Goal: Transaction & Acquisition: Purchase product/service

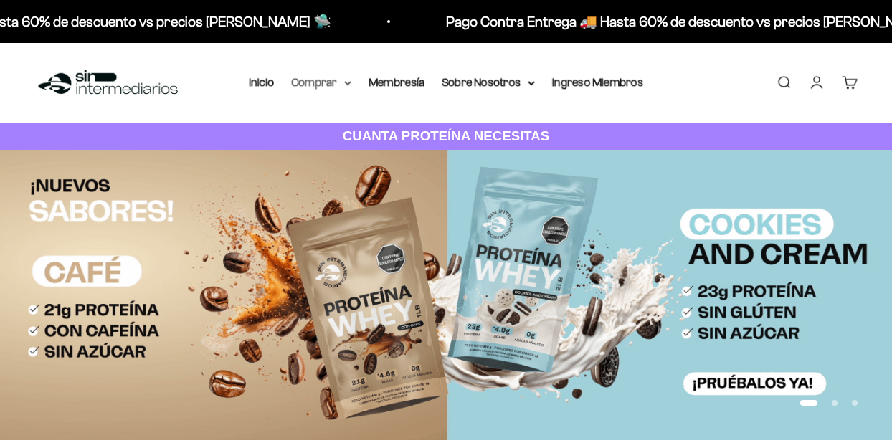
click at [328, 76] on summary "Comprar" at bounding box center [321, 82] width 60 height 19
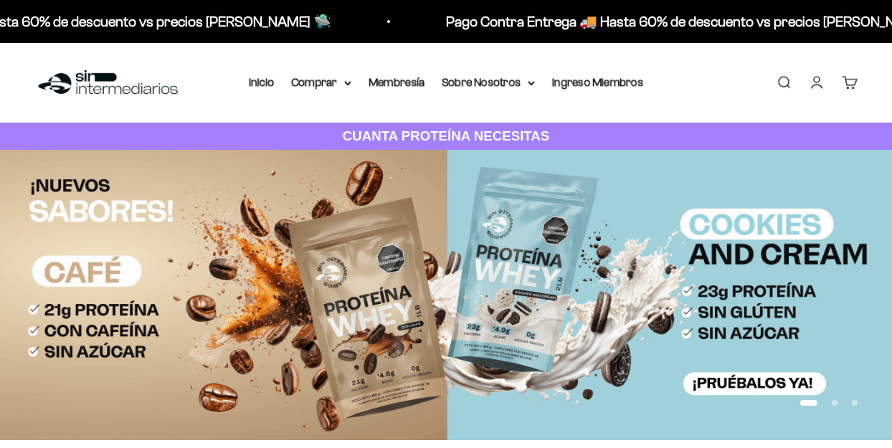
click at [326, 105] on div "Proteínas Ver Todos Whey Iso Vegan Shaker" at bounding box center [359, 169] width 159 height 128
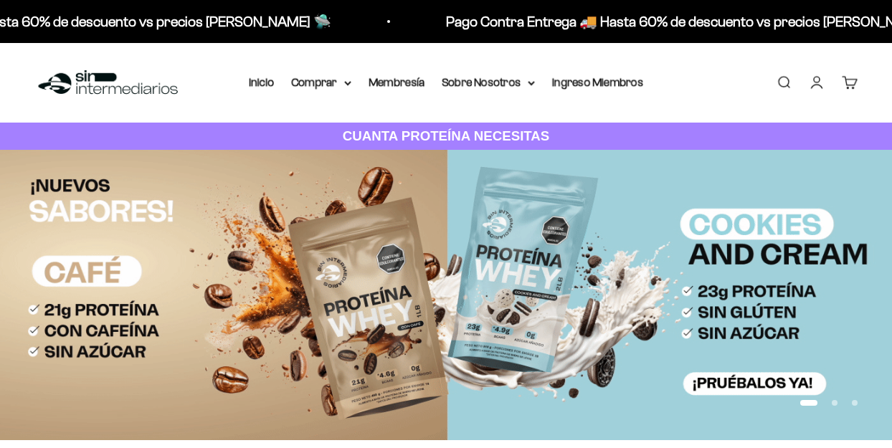
click at [331, 129] on span "Proteínas" at bounding box center [324, 128] width 48 height 12
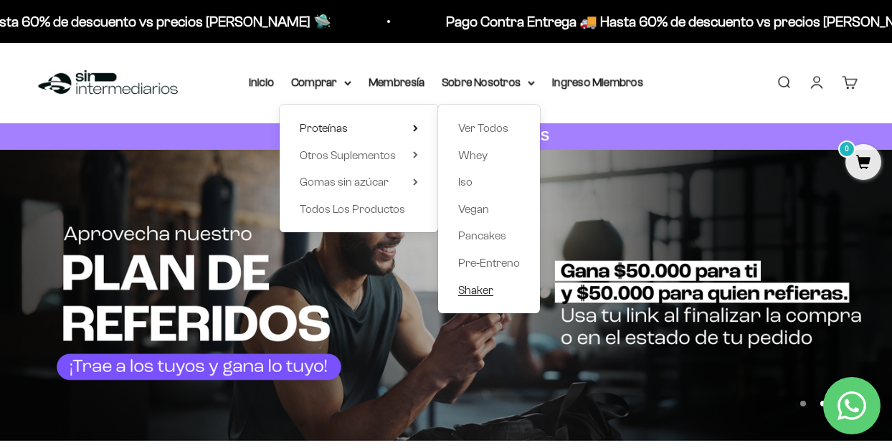
click at [465, 293] on span "Shaker" at bounding box center [475, 290] width 35 height 19
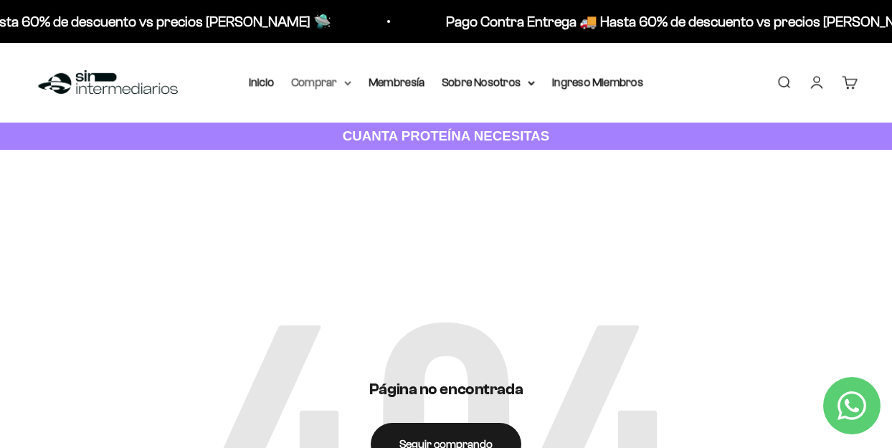
click at [334, 86] on summary "Comprar" at bounding box center [321, 82] width 60 height 19
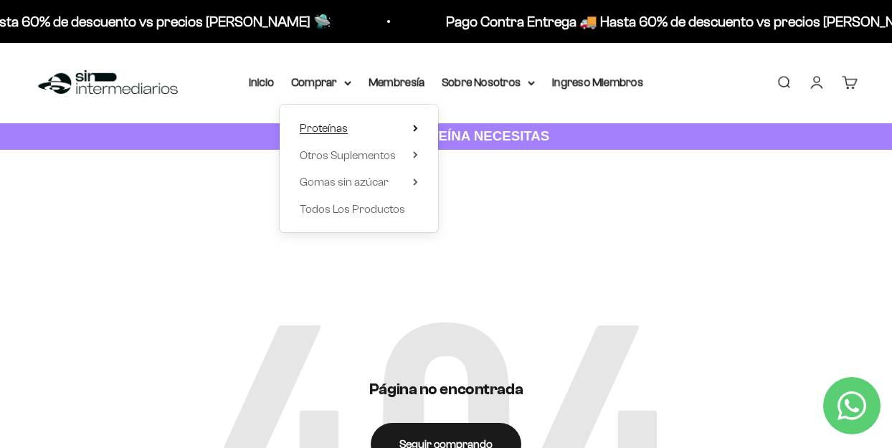
click at [334, 131] on span "Proteínas" at bounding box center [324, 128] width 48 height 12
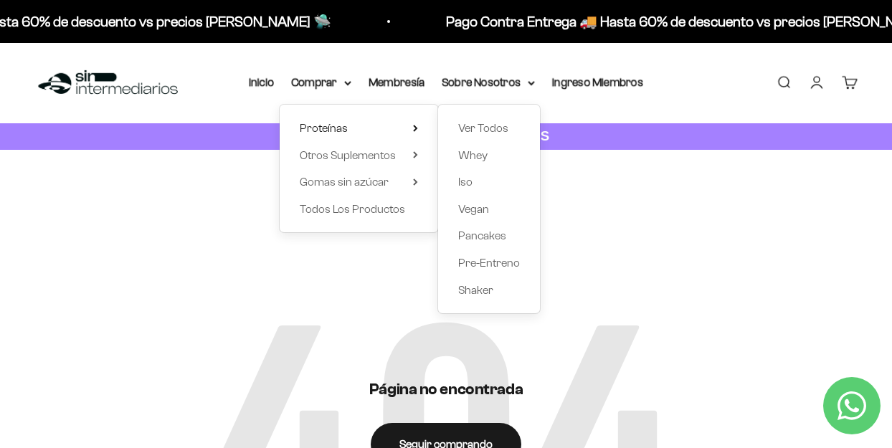
click at [442, 154] on div "Ver Todos Whey Iso Vegan Pancakes Pre-Entreno Shaker" at bounding box center [489, 209] width 102 height 209
click at [462, 159] on span "Whey" at bounding box center [472, 155] width 29 height 12
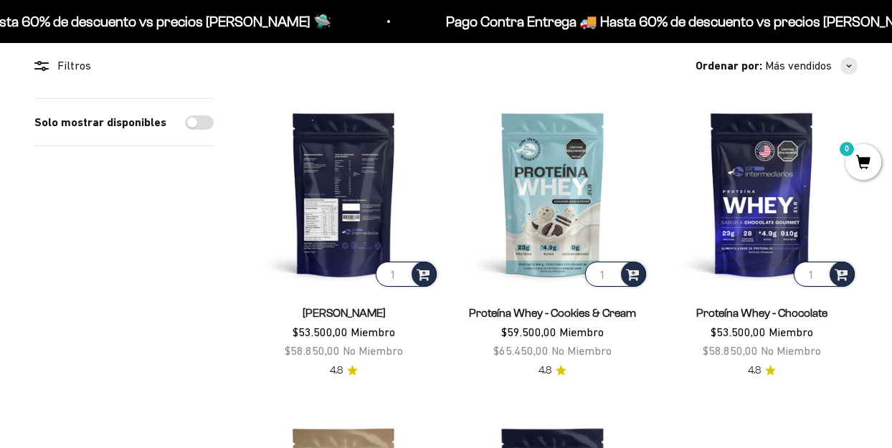
scroll to position [128, 0]
click at [372, 218] on img at bounding box center [343, 193] width 191 height 191
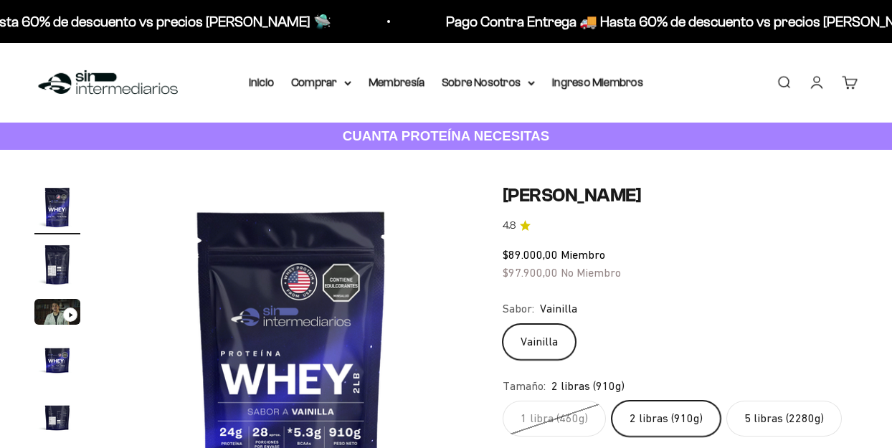
click at [639, 401] on label "2 libras (910g)" at bounding box center [666, 419] width 109 height 36
click at [503, 400] on input "2 libras (910g)" at bounding box center [502, 400] width 1 height 1
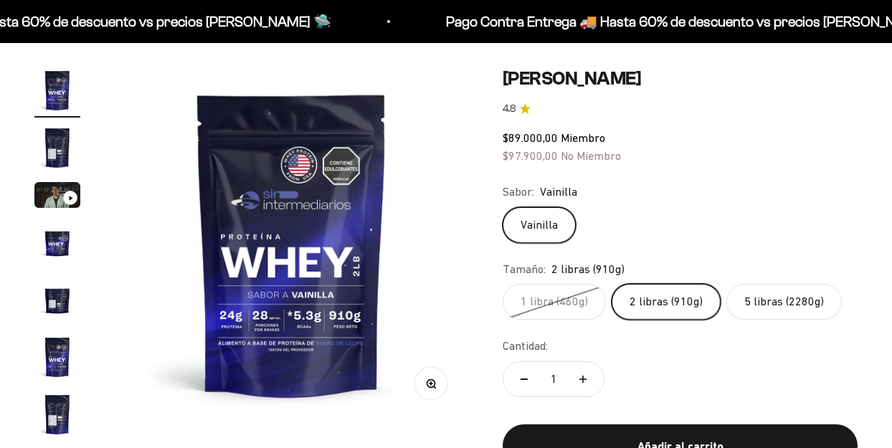
click at [663, 312] on label "2 libras (910g)" at bounding box center [666, 302] width 109 height 36
click at [503, 284] on input "2 libras (910g)" at bounding box center [502, 283] width 1 height 1
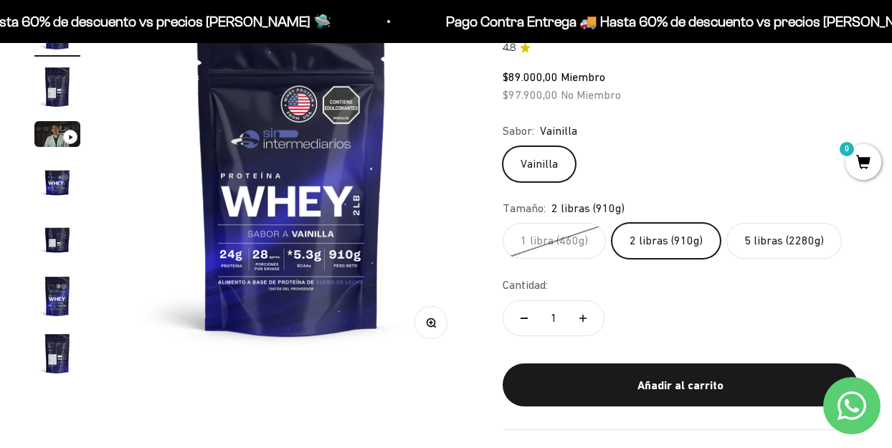
scroll to position [184, 0]
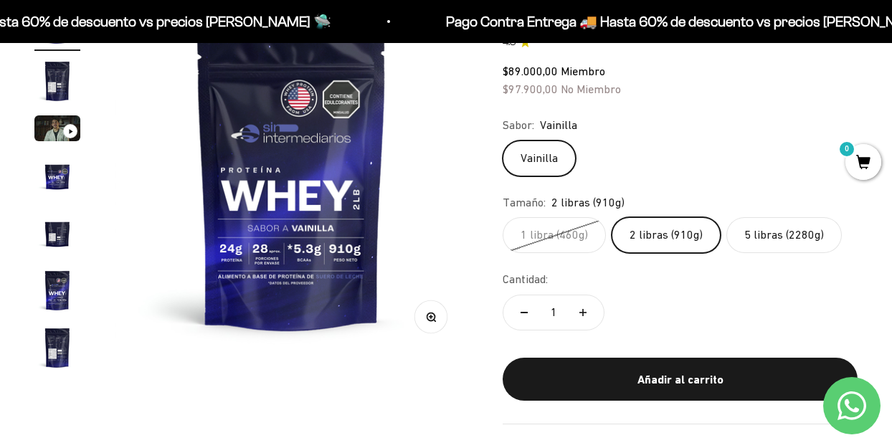
click at [645, 235] on label "2 libras (910g)" at bounding box center [666, 235] width 109 height 36
click at [503, 217] on input "2 libras (910g)" at bounding box center [502, 217] width 1 height 1
click at [674, 229] on label "2 libras (910g)" at bounding box center [666, 235] width 109 height 36
click at [503, 217] on input "2 libras (910g)" at bounding box center [502, 217] width 1 height 1
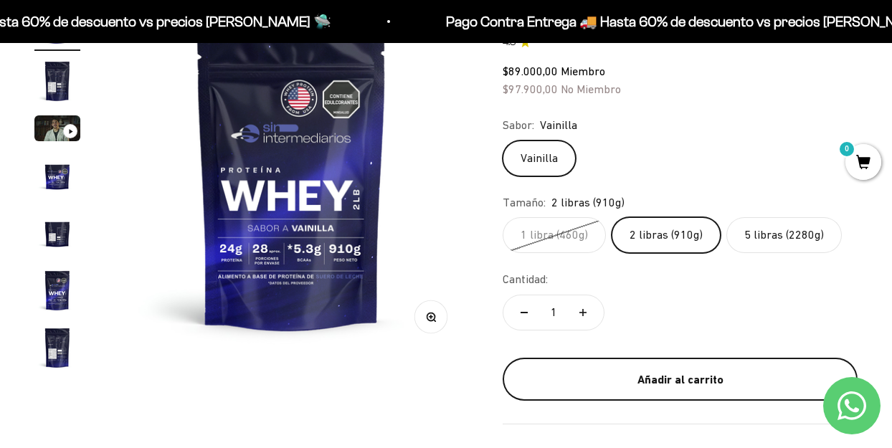
click at [676, 371] on div "Añadir al carrito" at bounding box center [680, 380] width 298 height 19
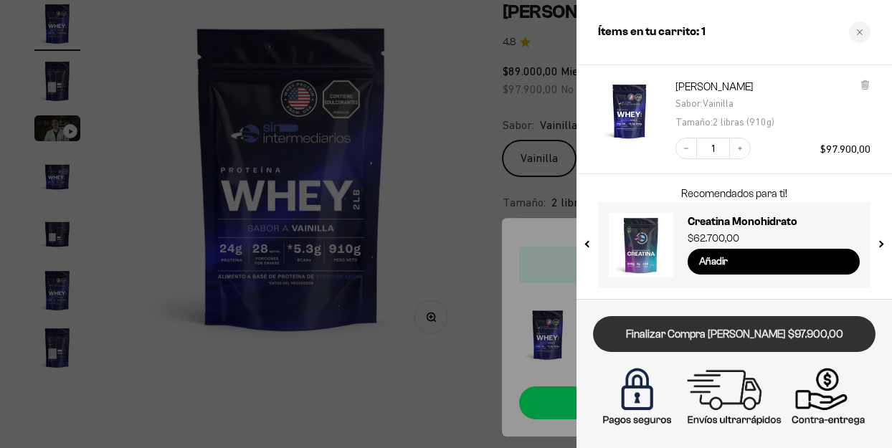
scroll to position [80, 0]
click at [713, 347] on link "Finalizar Compra [PERSON_NAME] $97.900,00" at bounding box center [734, 334] width 283 height 37
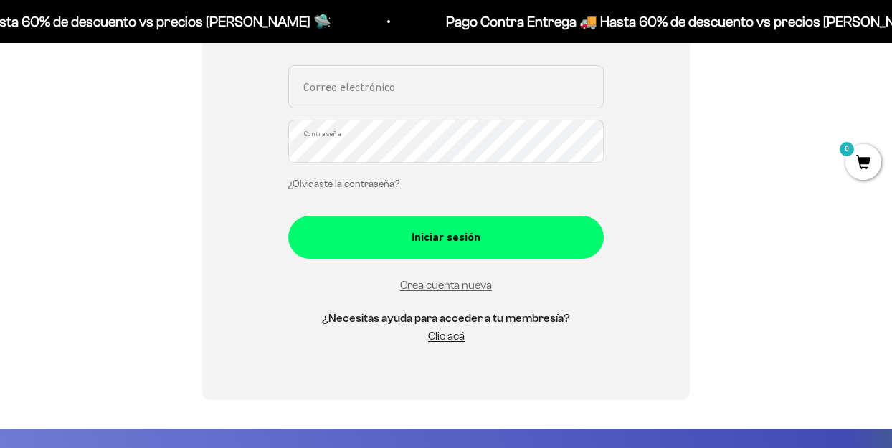
scroll to position [301, 0]
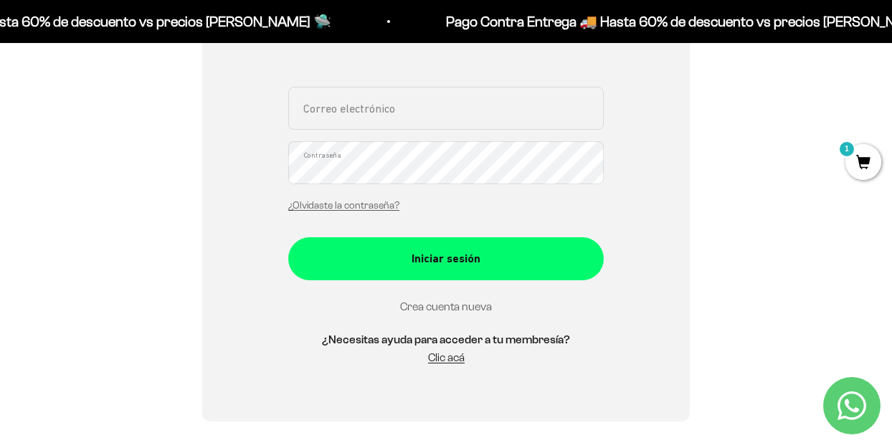
click at [467, 306] on link "Crea cuenta nueva" at bounding box center [446, 307] width 92 height 12
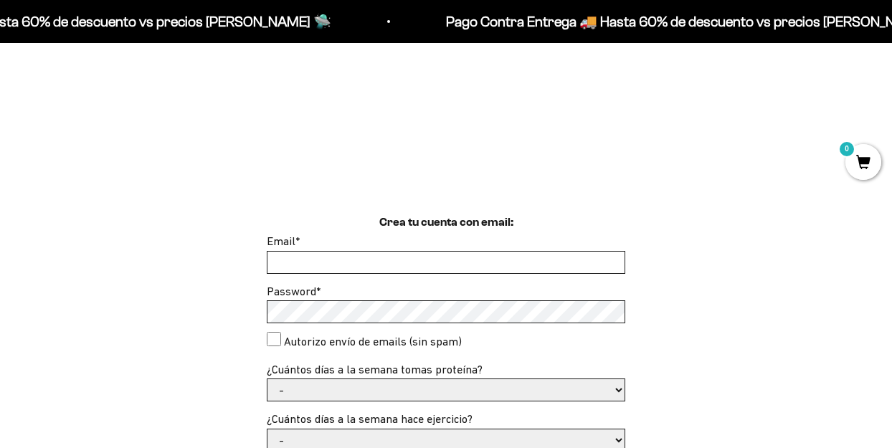
scroll to position [240, 0]
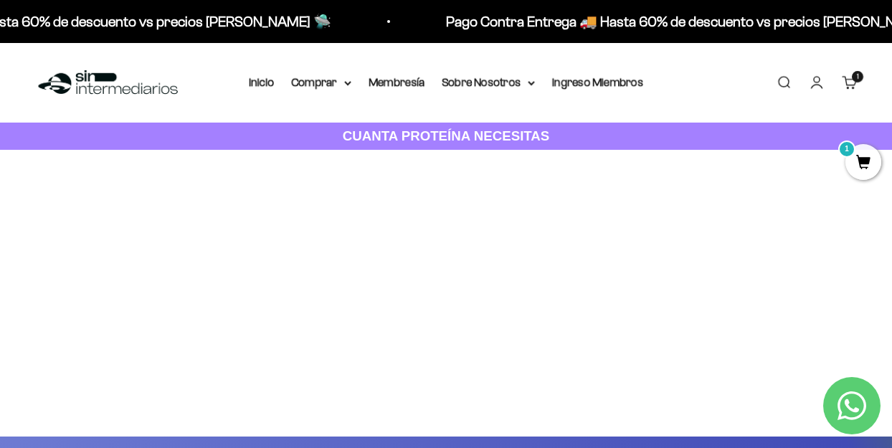
click at [856, 159] on span "1" at bounding box center [864, 162] width 36 height 36
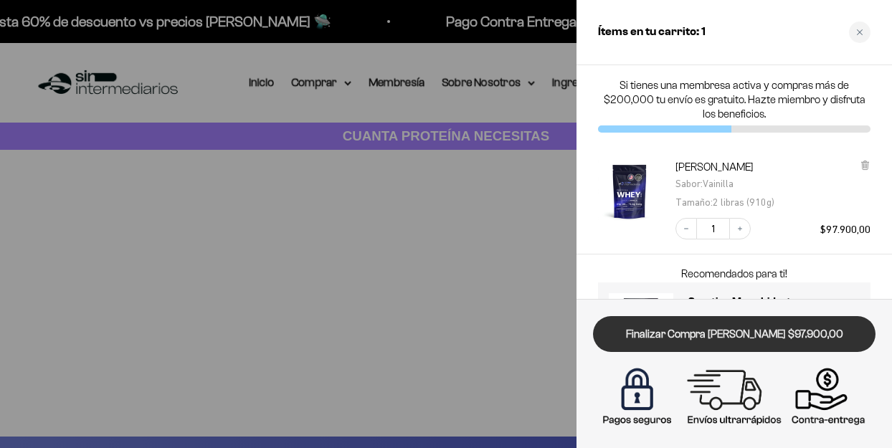
click at [729, 323] on link "Finalizar Compra [PERSON_NAME] $97.900,00" at bounding box center [734, 334] width 283 height 37
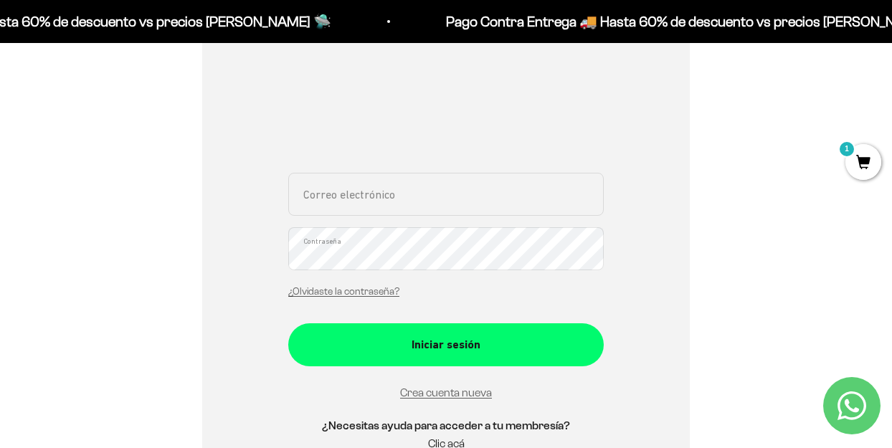
scroll to position [192, 0]
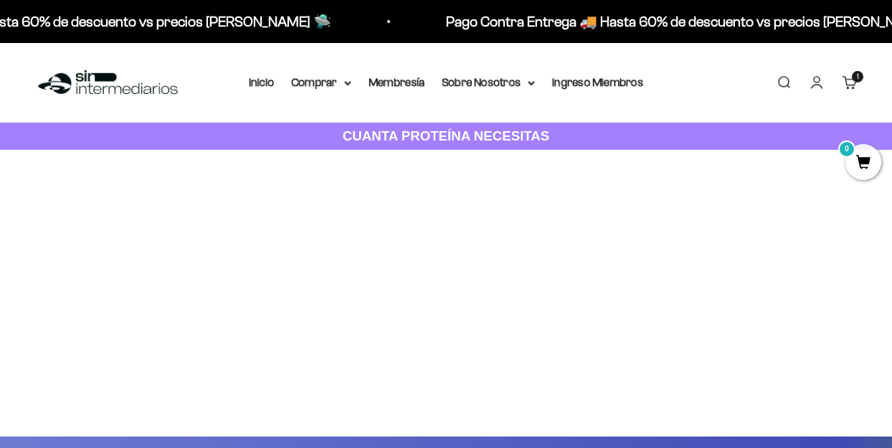
scroll to position [171, 0]
